Goal: Information Seeking & Learning: Learn about a topic

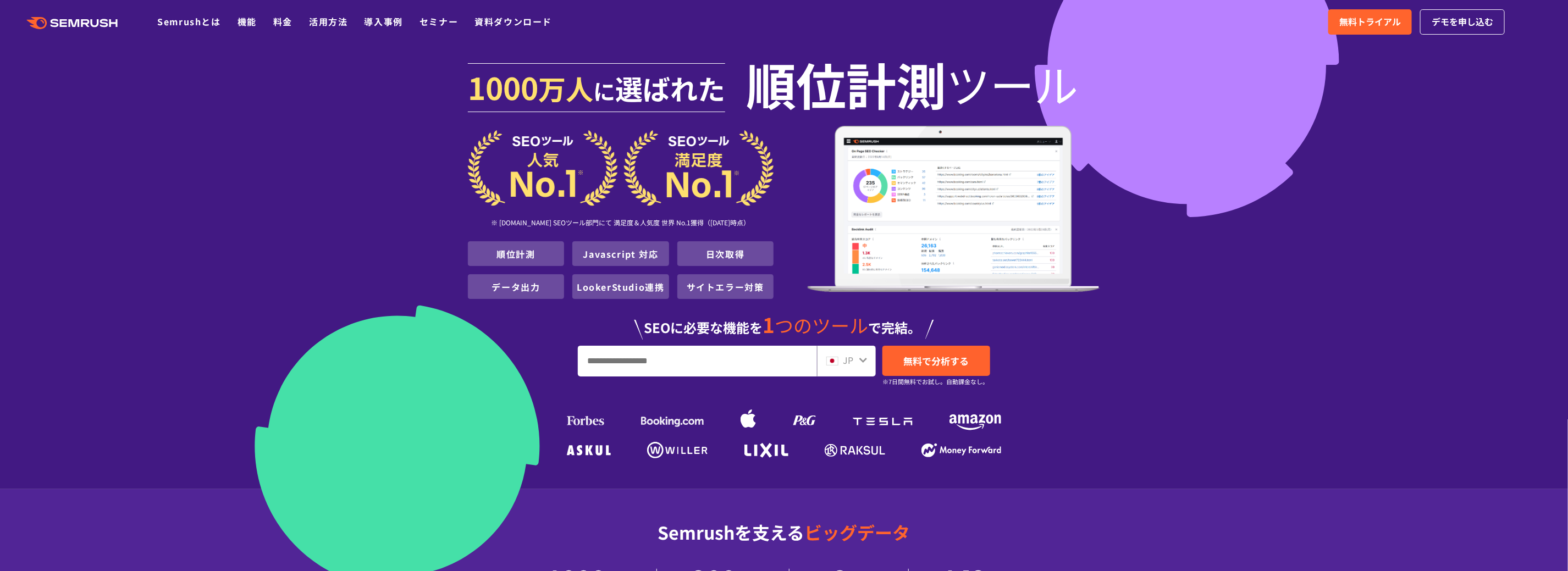
click at [933, 223] on img at bounding box center [954, 209] width 292 height 167
click at [524, 261] on li "順位計測" at bounding box center [516, 253] width 96 height 25
click at [602, 250] on link "Javascript 対応" at bounding box center [621, 254] width 75 height 13
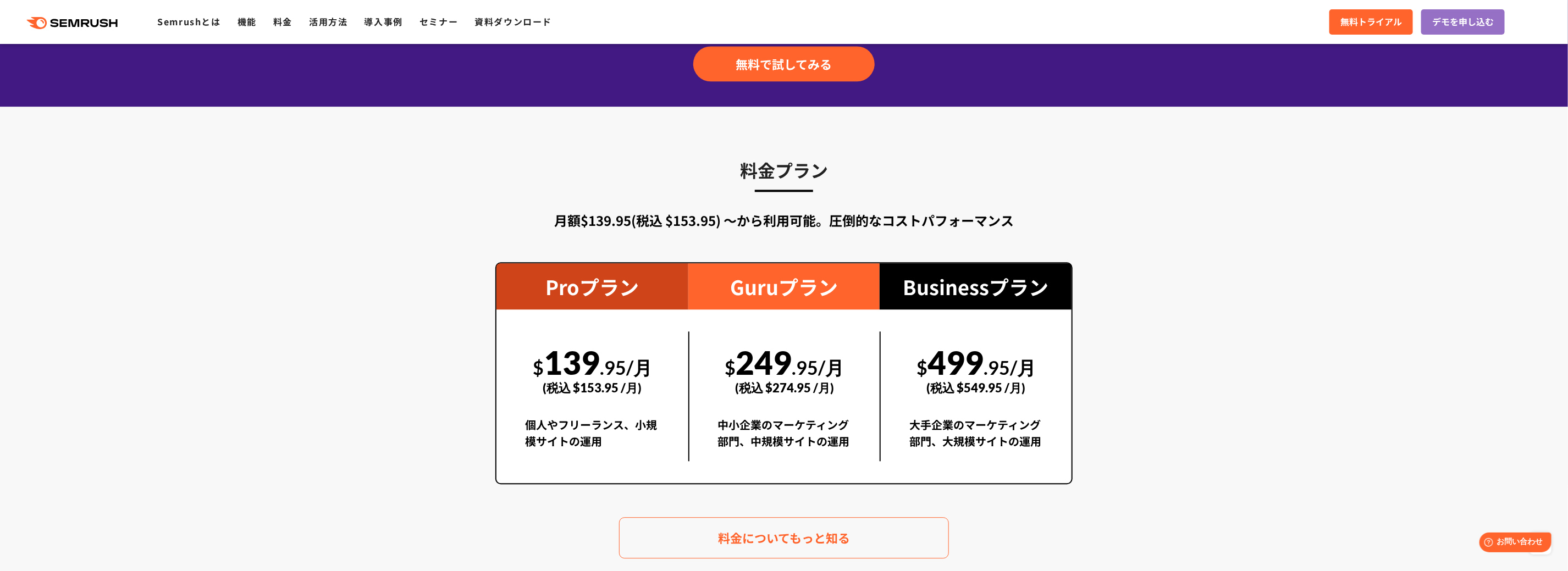
scroll to position [1924, 0]
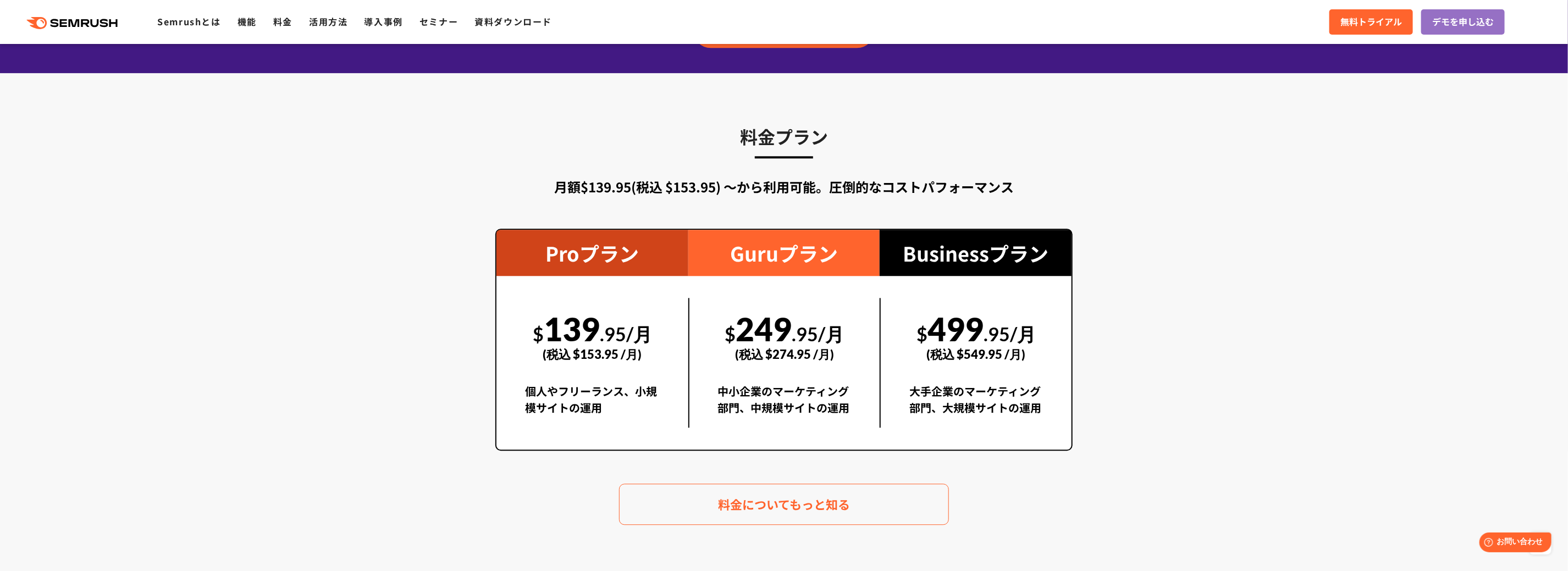
click at [803, 411] on div "中小企業のマーケティング部門、中規模サイトの運用" at bounding box center [784, 406] width 133 height 45
click at [785, 418] on div "中小企業のマーケティング部門、中規模サイトの運用" at bounding box center [784, 406] width 133 height 45
click at [655, 390] on div "個人やフリーランス、小規模サイトの運用" at bounding box center [592, 406] width 135 height 45
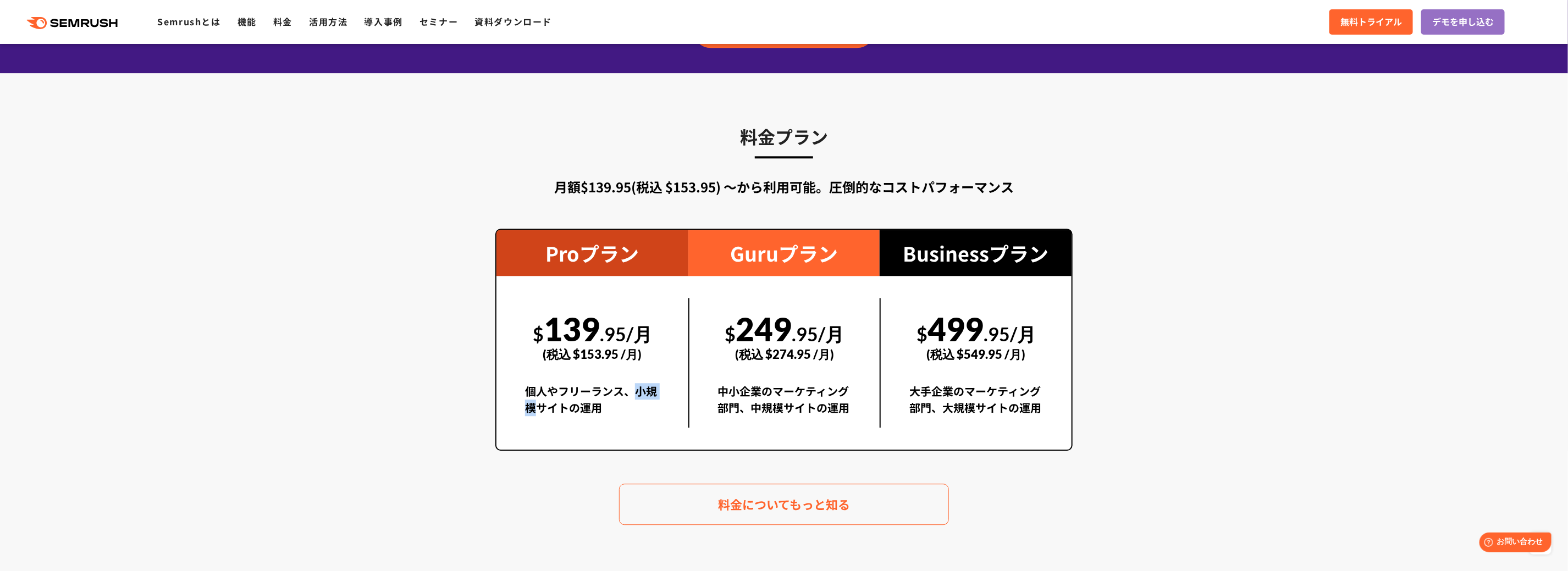
click at [655, 390] on div "個人やフリーランス、小規模サイトの運用" at bounding box center [592, 406] width 135 height 45
click at [660, 431] on div "$ 139 .95/月 (税込 $153.95 /月) 個人やフリーランス、小規模サイトの運用" at bounding box center [592, 362] width 192 height 174
drag, startPoint x: 610, startPoint y: 404, endPoint x: 643, endPoint y: 398, distance: 33.5
click at [643, 398] on div "$ 139 .95/月 (税込 $153.95 /月) 個人やフリーランス、小規模サイトの運用" at bounding box center [592, 363] width 192 height 130
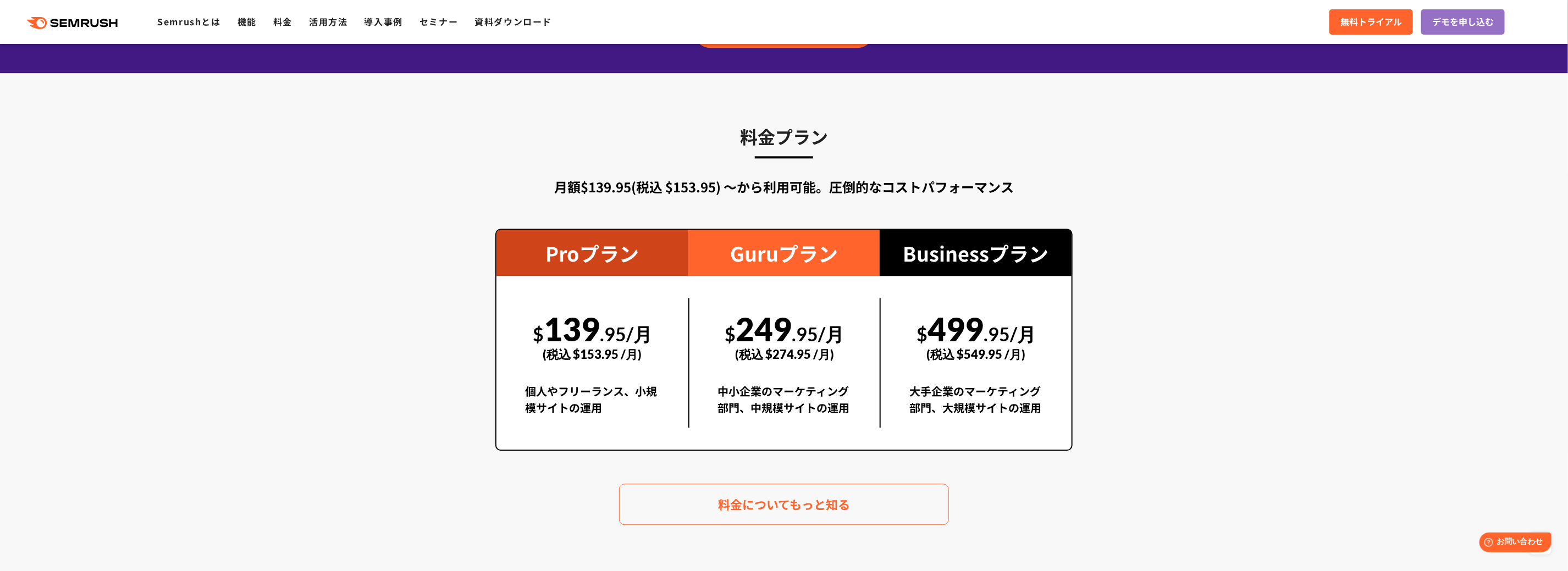
click at [647, 406] on div "個人やフリーランス、小規模サイトの運用" at bounding box center [592, 406] width 135 height 45
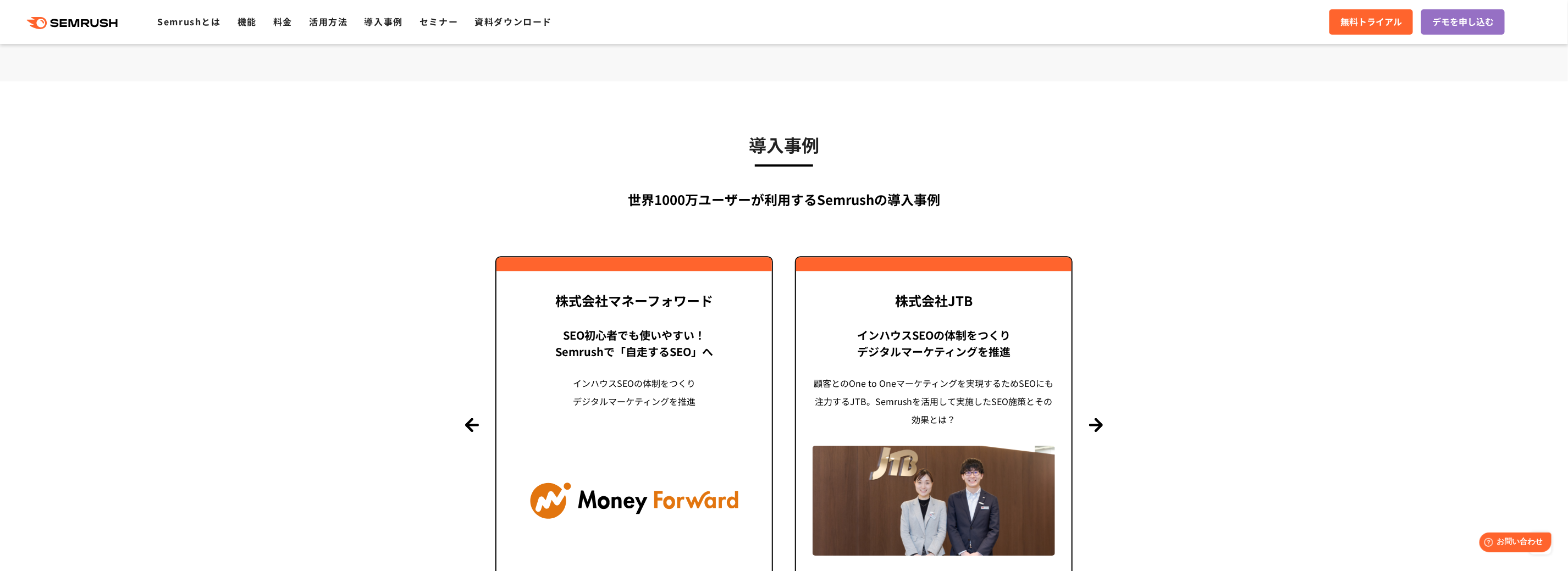
scroll to position [2199, 0]
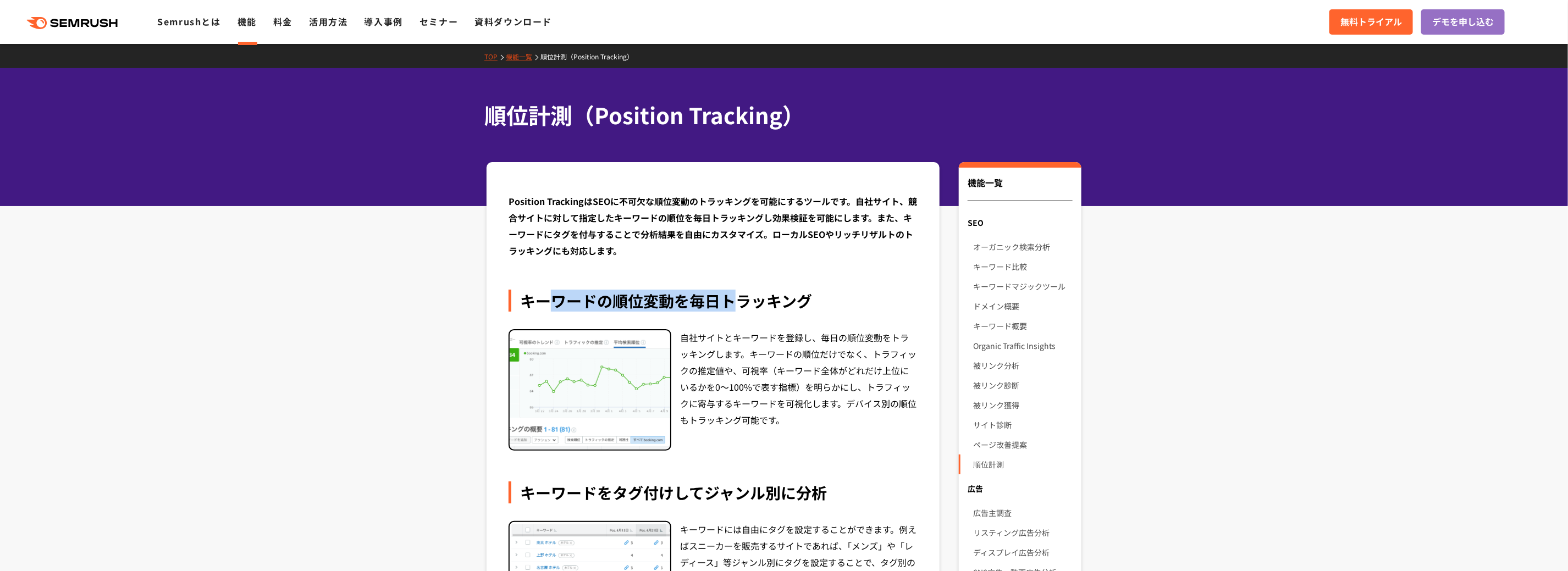
drag, startPoint x: 627, startPoint y: 295, endPoint x: 733, endPoint y: 303, distance: 106.3
click at [736, 304] on div "キーワードの順位変動を毎日トラッキング" at bounding box center [712, 301] width 409 height 22
click at [733, 303] on div "キーワードの順位変動を毎日トラッキング" at bounding box center [712, 301] width 409 height 22
click at [724, 389] on div "自社サイトとキーワードを登録し、毎日の順位変動をトラッキングします。キーワードの順位だけでなく、トラフィックの推定値や、可視率（キーワード全体がどれだけ上位に…" at bounding box center [798, 391] width 238 height 122
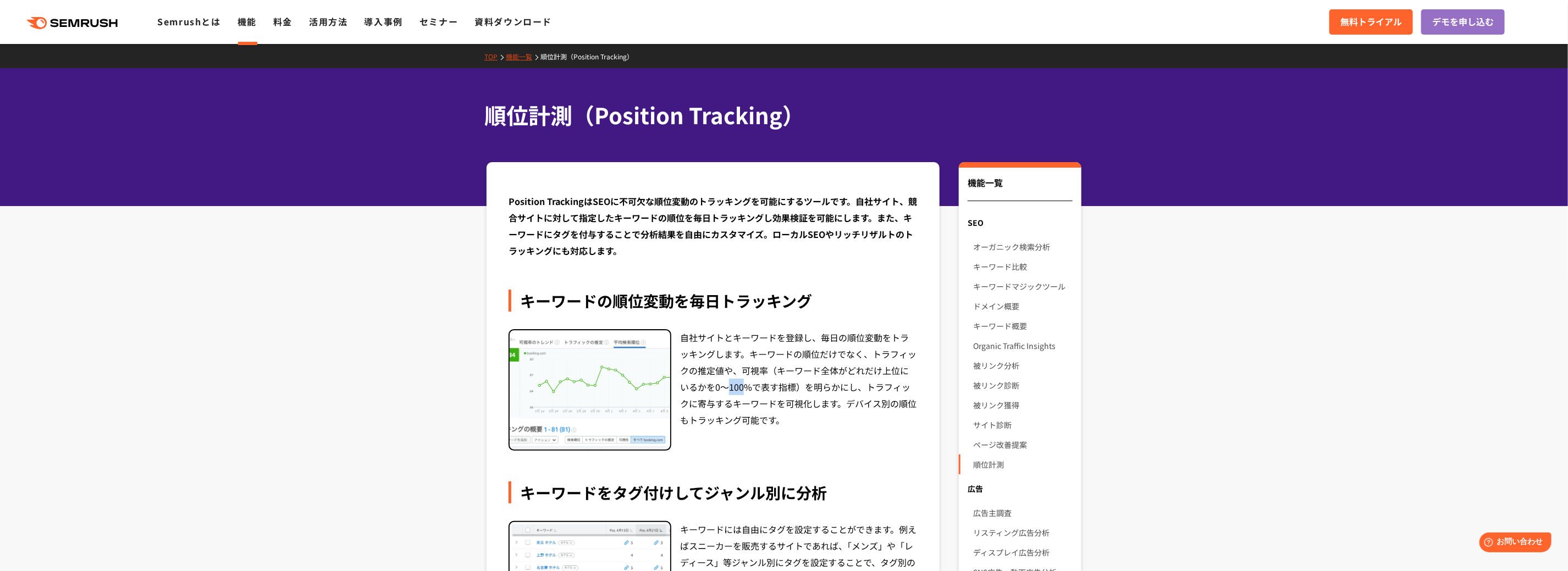
click at [724, 389] on div "自社サイトとキーワードを登録し、毎日の順位変動をトラッキングします。キーワードの順位だけでなく、トラフィックの推定値や、可視率（キーワード全体がどれだけ上位に…" at bounding box center [798, 391] width 238 height 122
